Goal: Task Accomplishment & Management: Manage account settings

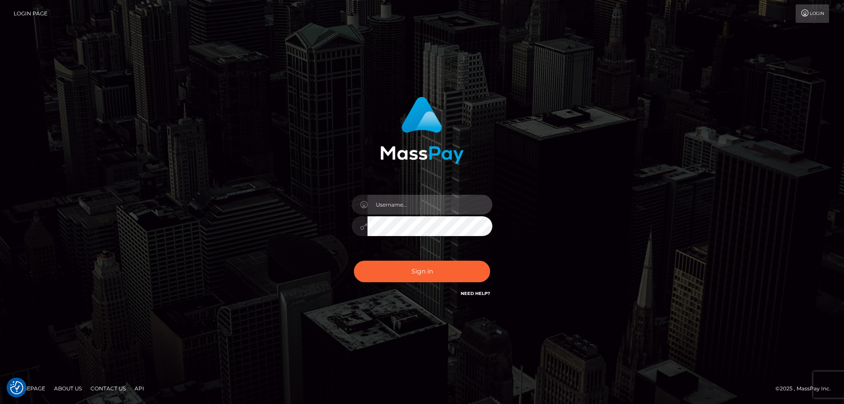
click at [390, 209] on input "text" at bounding box center [430, 205] width 125 height 20
click at [0, 404] on com-1password-button at bounding box center [0, 404] width 0 height 0
click at [422, 210] on input "text" at bounding box center [430, 205] width 125 height 20
click at [0, 404] on com-1password-button at bounding box center [0, 404] width 0 height 0
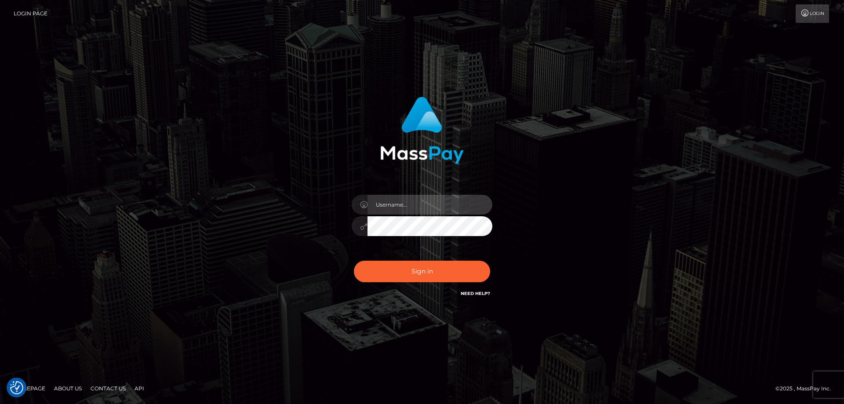
type input "emi.throne"
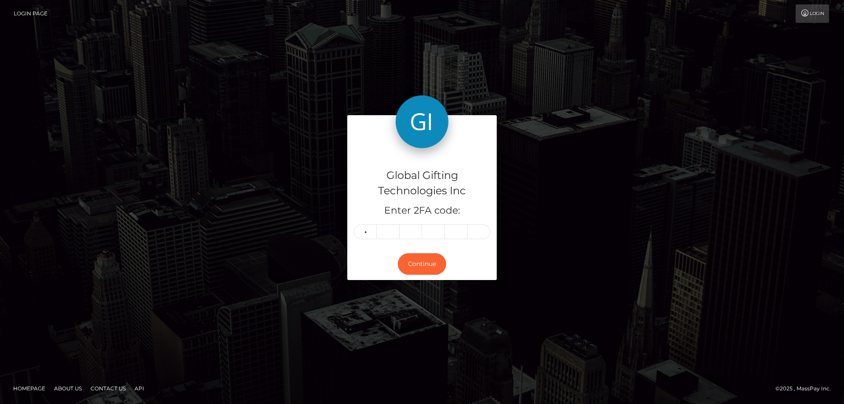
type input "8"
type input "5"
type input "2"
type input "5"
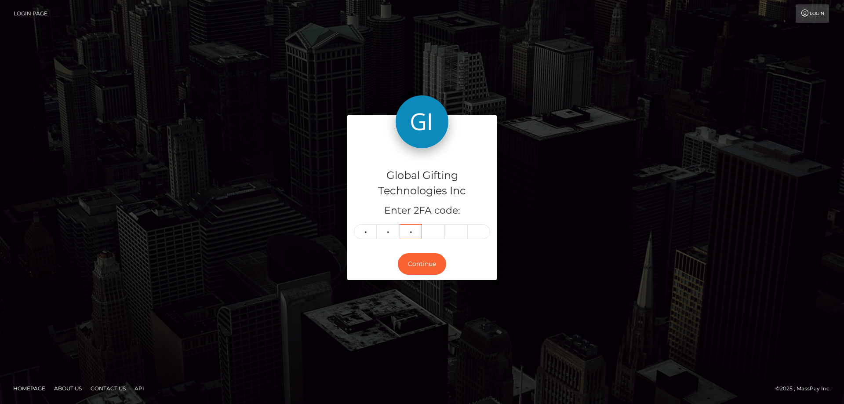
type input "7"
type input "2"
type input "0"
type input "8"
click at [428, 257] on button "Continue" at bounding box center [422, 264] width 48 height 22
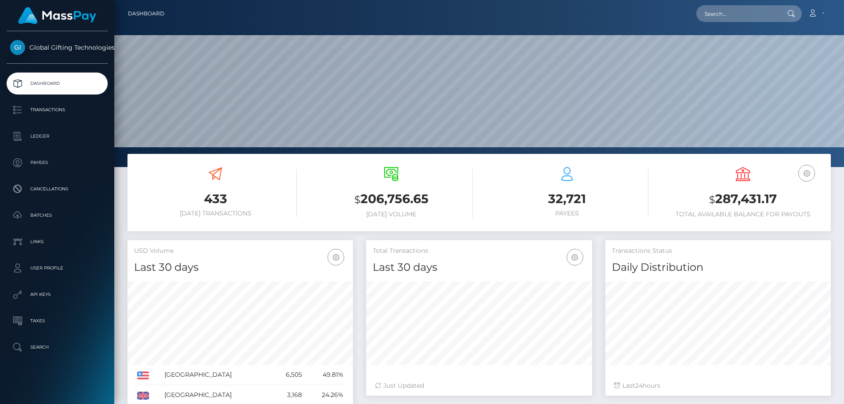
scroll to position [156, 226]
click at [144, 13] on link "Dashboard" at bounding box center [146, 13] width 36 height 18
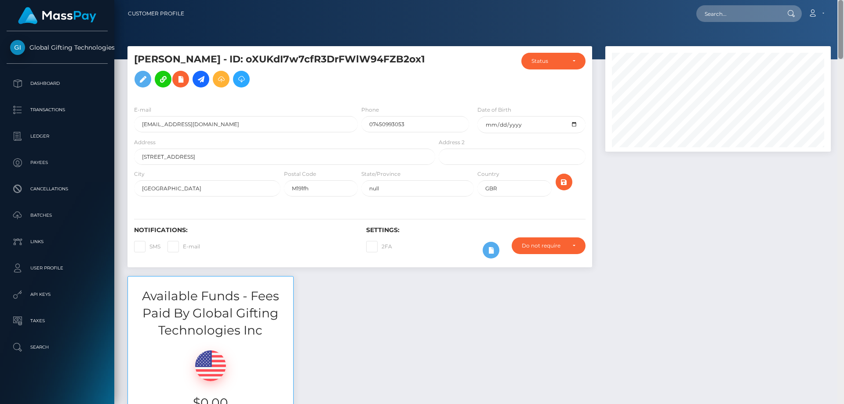
drag, startPoint x: 842, startPoint y: 123, endPoint x: 835, endPoint y: 19, distance: 104.1
click at [835, 19] on div "Customer Profile Loading... Loading..." at bounding box center [479, 202] width 730 height 404
